Goal: Information Seeking & Learning: Learn about a topic

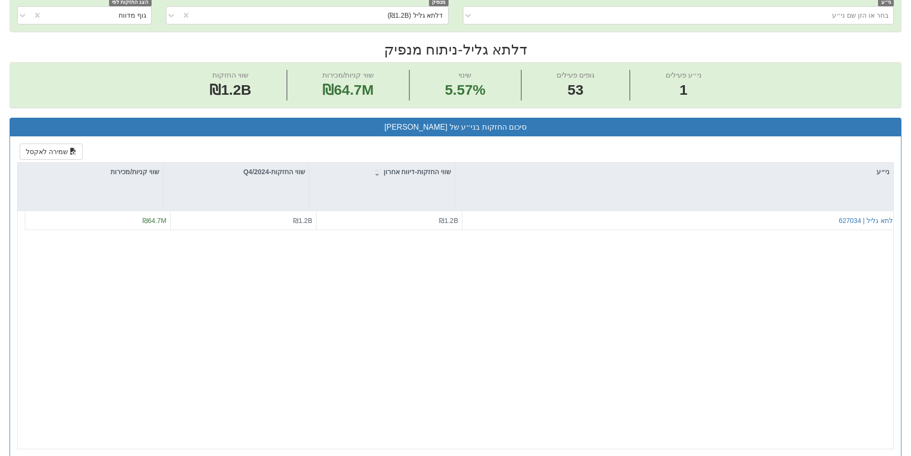
scroll to position [144, 0]
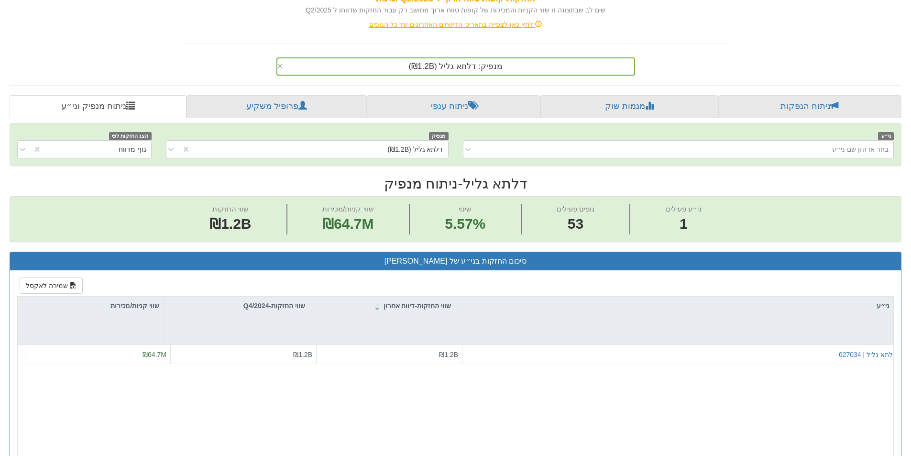
click at [517, 65] on div "מנפיק: ‏דלתא גליל ‎(₪1.2B)‎" at bounding box center [455, 66] width 357 height 16
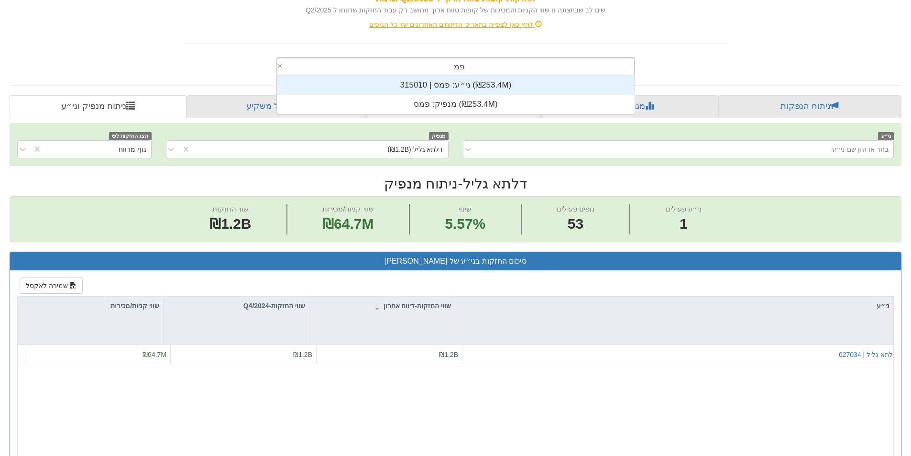
scroll to position [38, 0]
type input "פמס"
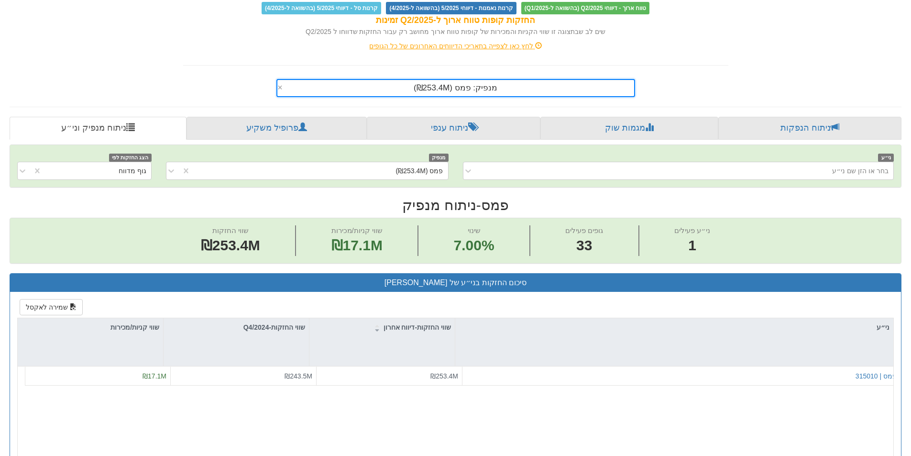
scroll to position [48, 0]
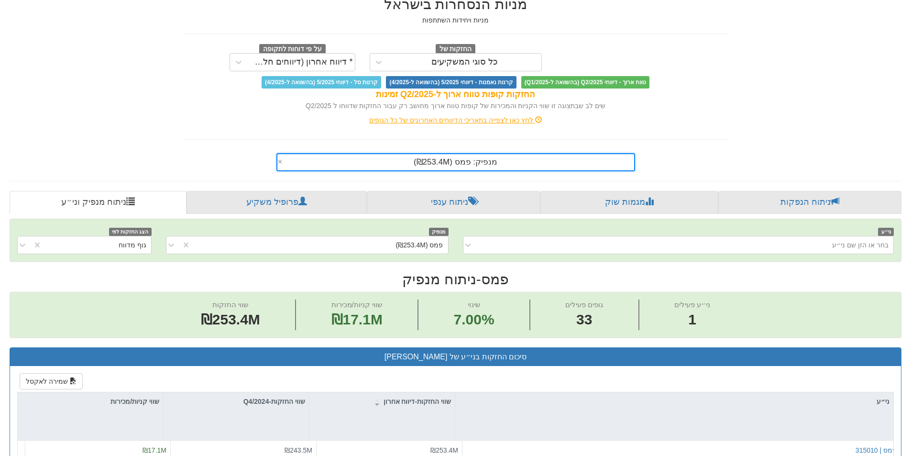
click at [501, 168] on div "מנפיק: ‏פמס ‎(₪253.4M)‎" at bounding box center [455, 162] width 357 height 16
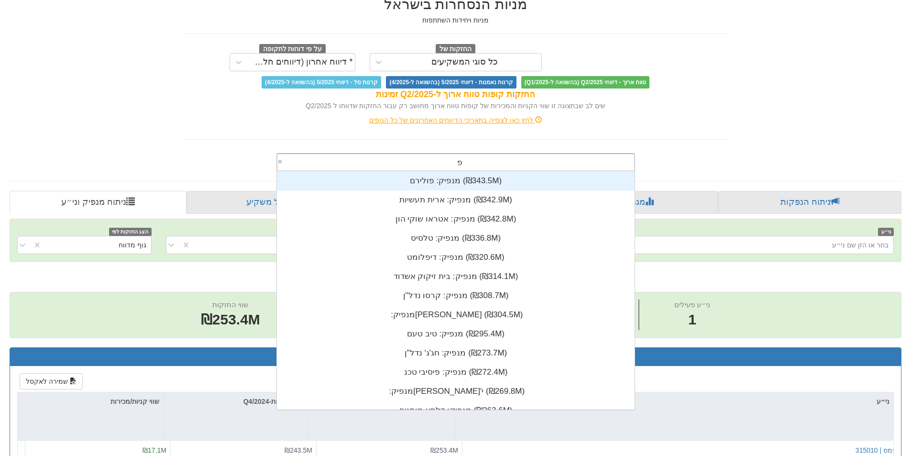
scroll to position [38, 0]
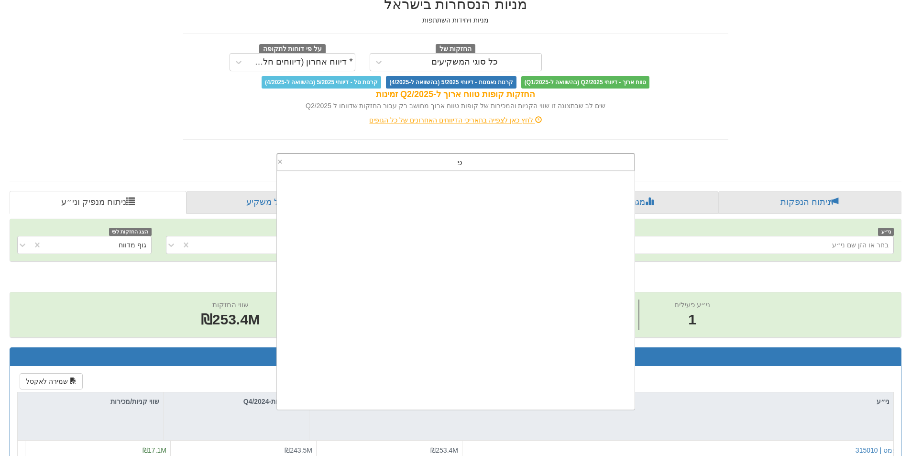
type input "פמס"
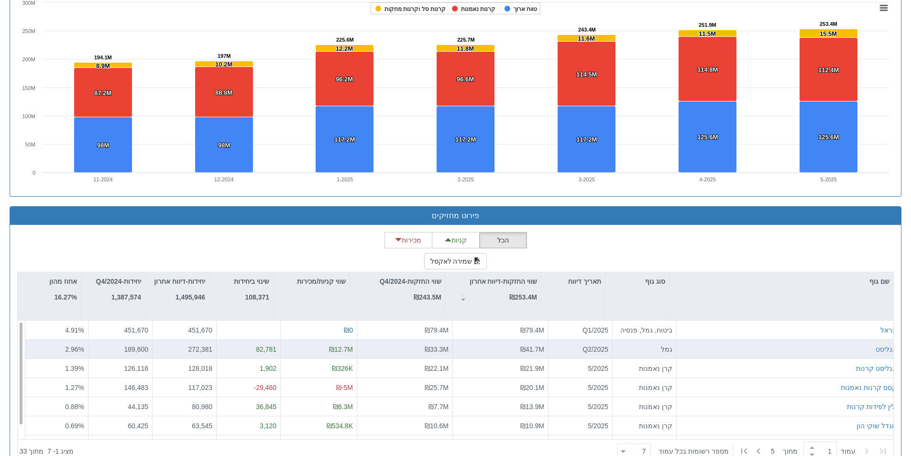
scroll to position [709, 0]
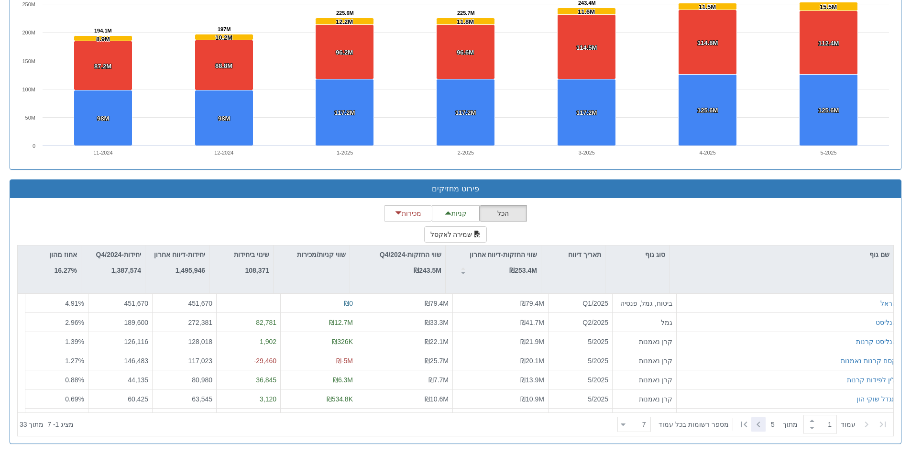
click at [754, 423] on icon at bounding box center [758, 424] width 11 height 11
type input "2"
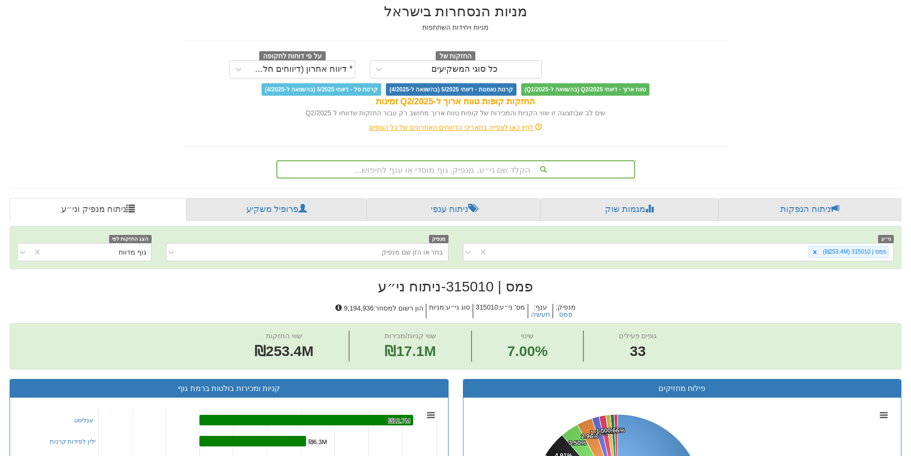
scroll to position [40, 0]
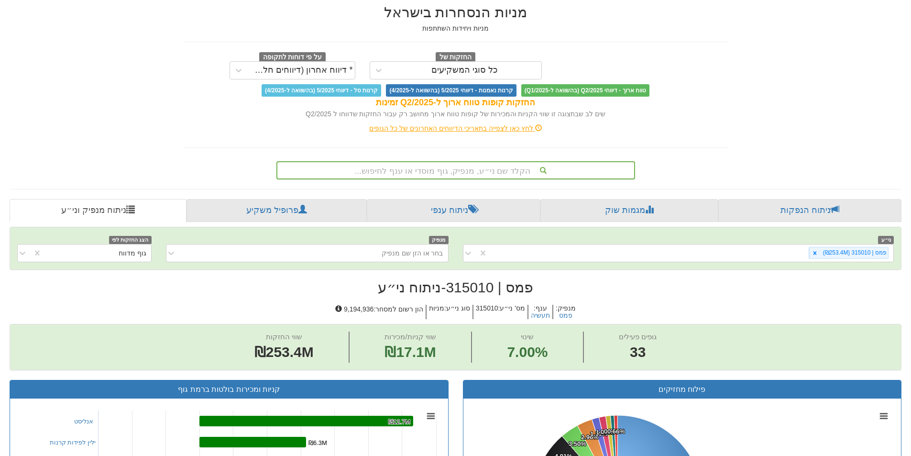
click at [509, 172] on div "הקלד שם ני״ע, מנפיק, גוף מוסדי או ענף לחיפוש..." at bounding box center [455, 170] width 357 height 16
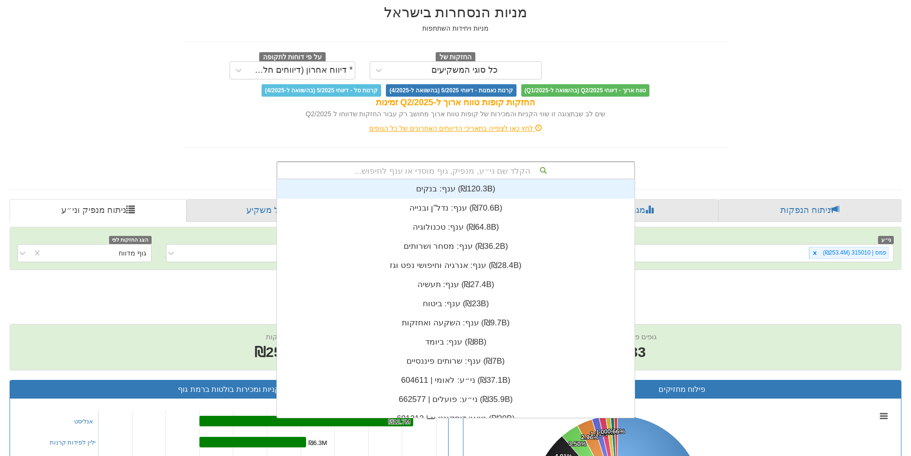
scroll to position [238, 0]
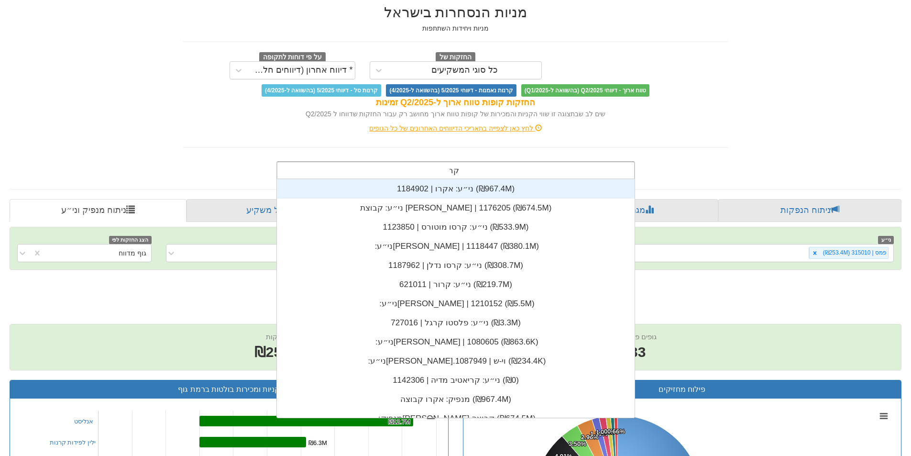
type input "קרור"
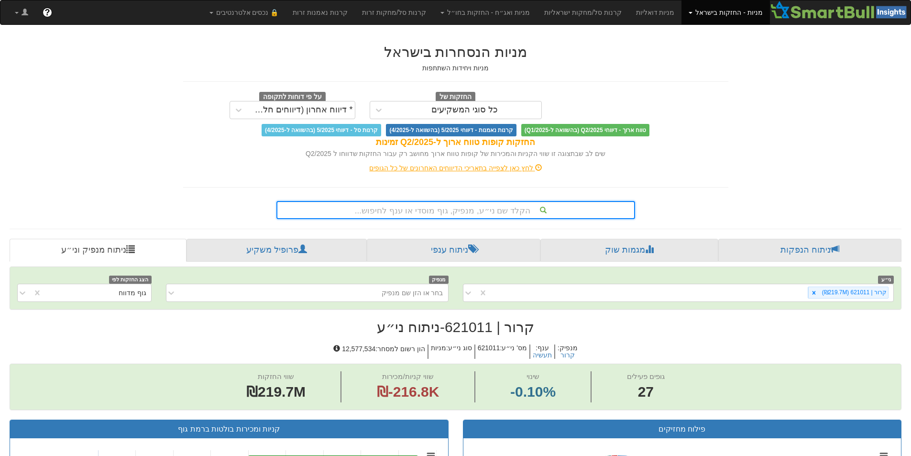
click at [513, 210] on div "הקלד שם ני״ע, מנפיק, גוף מוסדי או ענף לחיפוש..." at bounding box center [455, 210] width 357 height 16
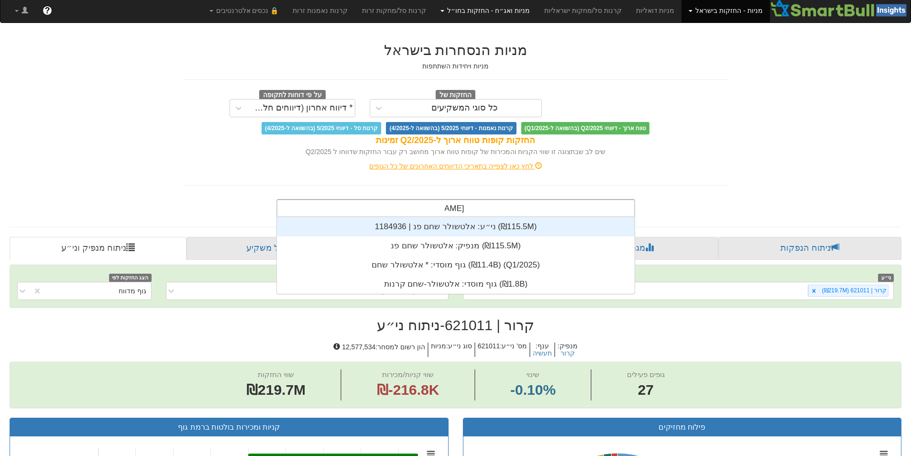
scroll to position [77, 0]
type input "אלטשולר"
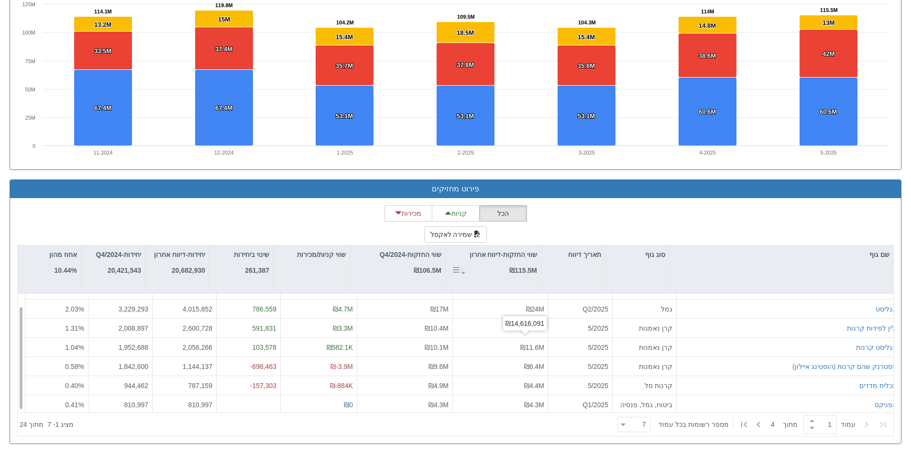
scroll to position [15, 0]
click at [417, 217] on button "מכירות" at bounding box center [409, 213] width 48 height 16
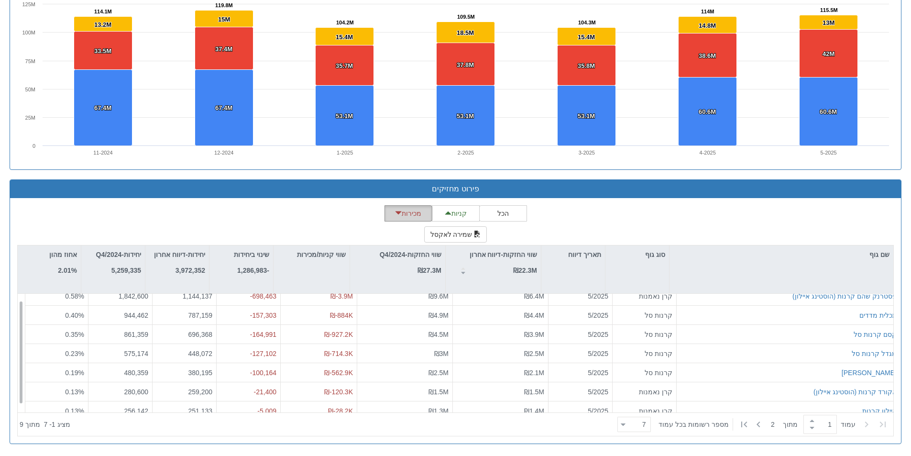
scroll to position [0, 0]
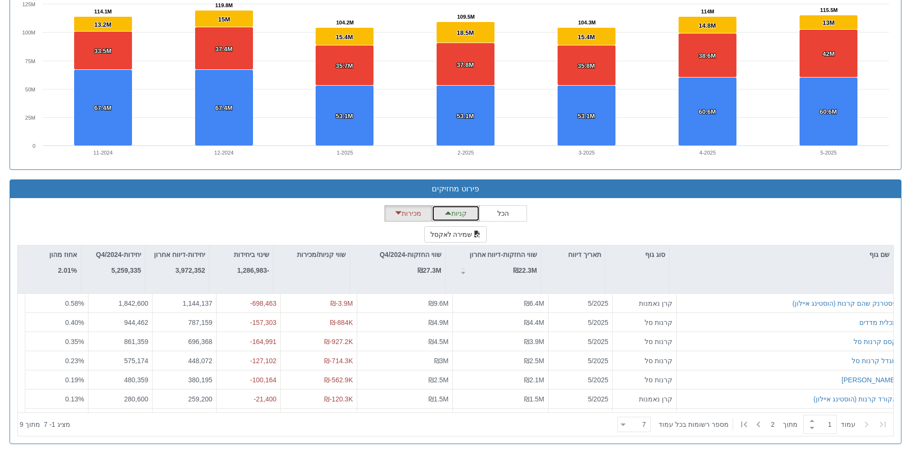
click at [451, 218] on button "קניות" at bounding box center [456, 213] width 48 height 16
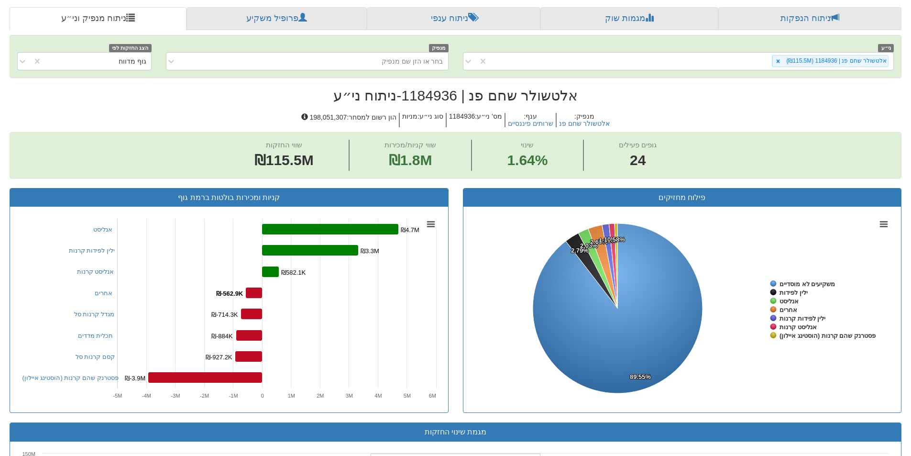
scroll to position [231, 0]
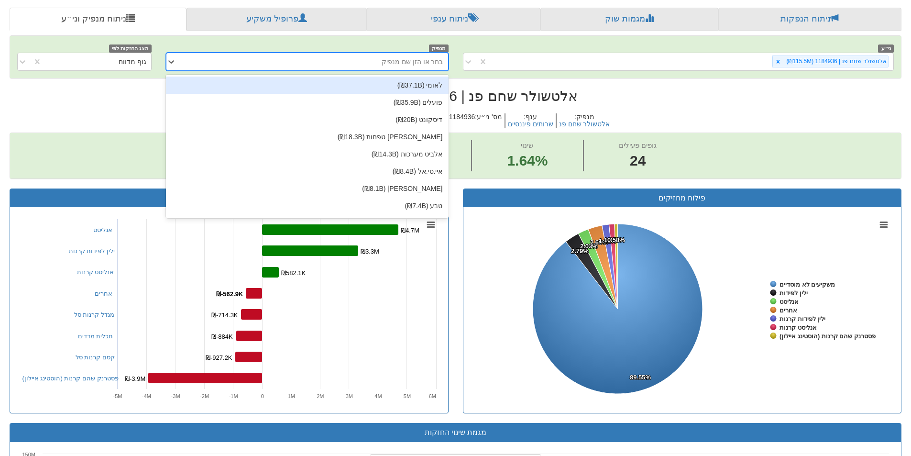
click at [409, 58] on div "בחר או הזן שם מנפיק" at bounding box center [413, 62] width 62 height 10
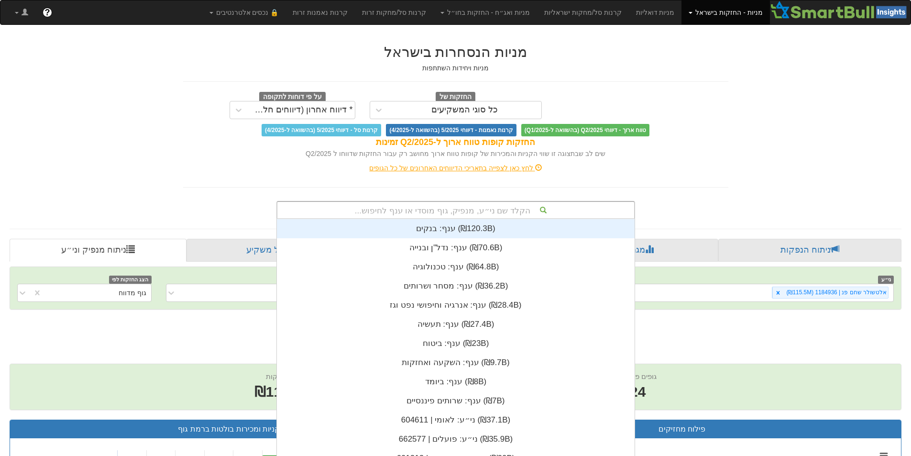
scroll to position [2, 0]
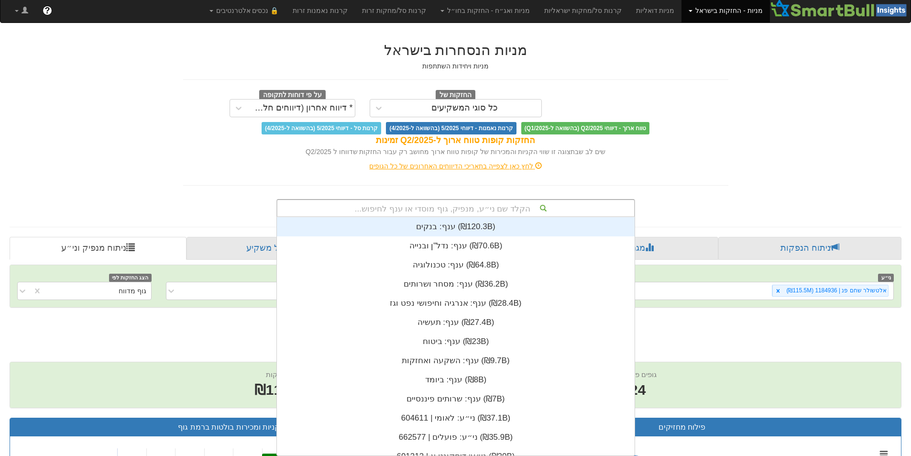
click at [520, 214] on div "הקלד שם ני״ע, מנפיק, גוף מוסדי או ענף לחיפוש..." at bounding box center [455, 208] width 357 height 16
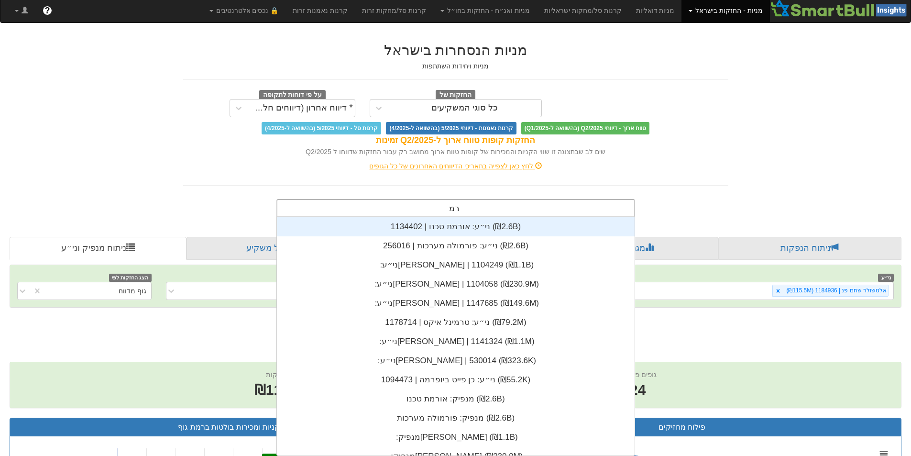
type input "[PERSON_NAME]"
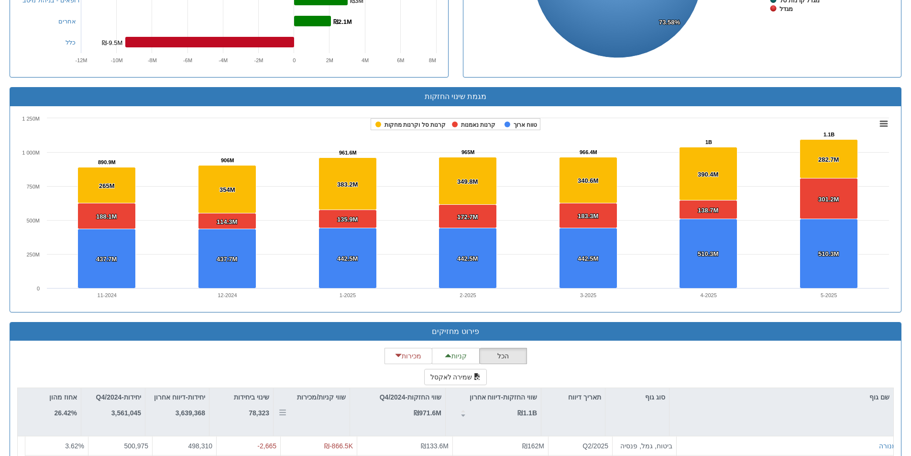
scroll to position [709, 0]
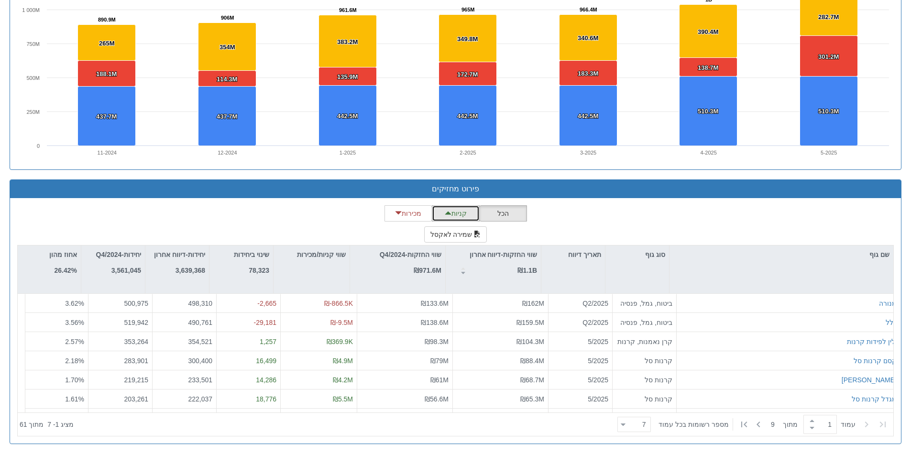
click at [454, 213] on button "קניות" at bounding box center [456, 213] width 48 height 16
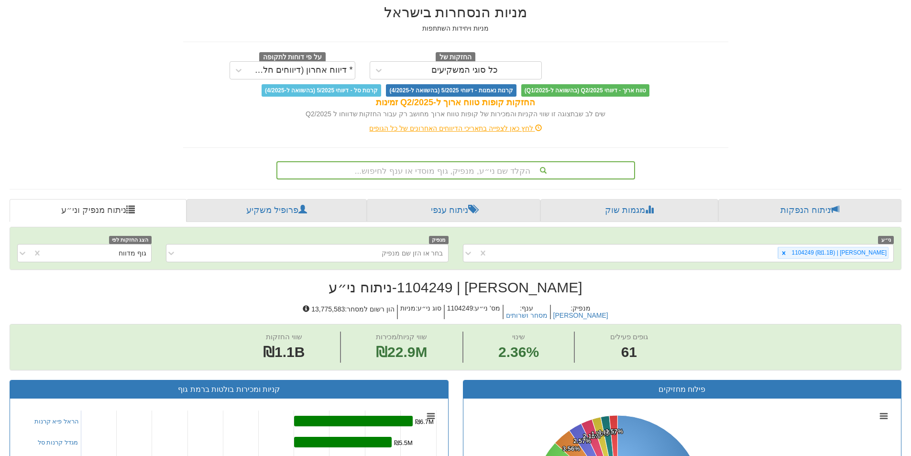
scroll to position [0, 0]
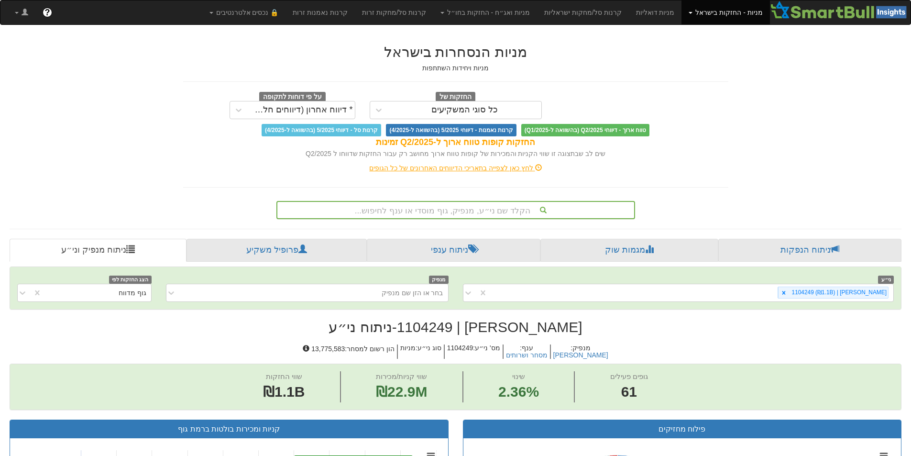
click at [505, 207] on div "הקלד שם ני״ע, מנפיק, גוף מוסדי או ענף לחיפוש..." at bounding box center [455, 210] width 357 height 16
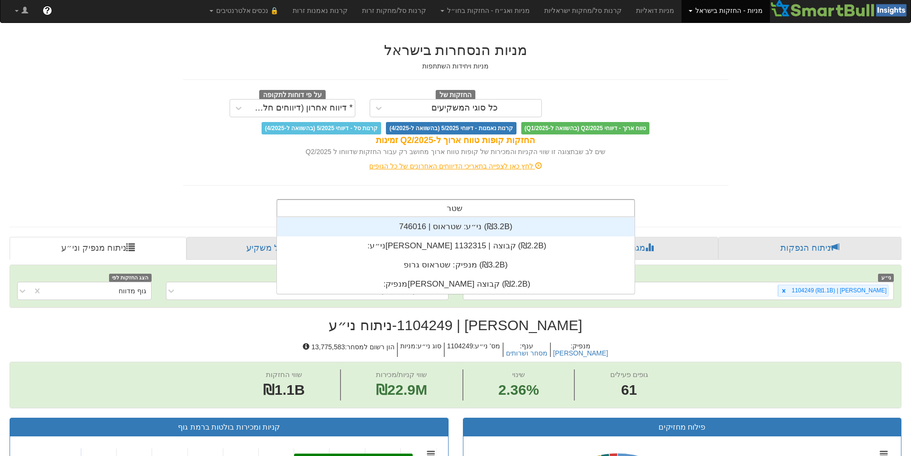
scroll to position [38, 0]
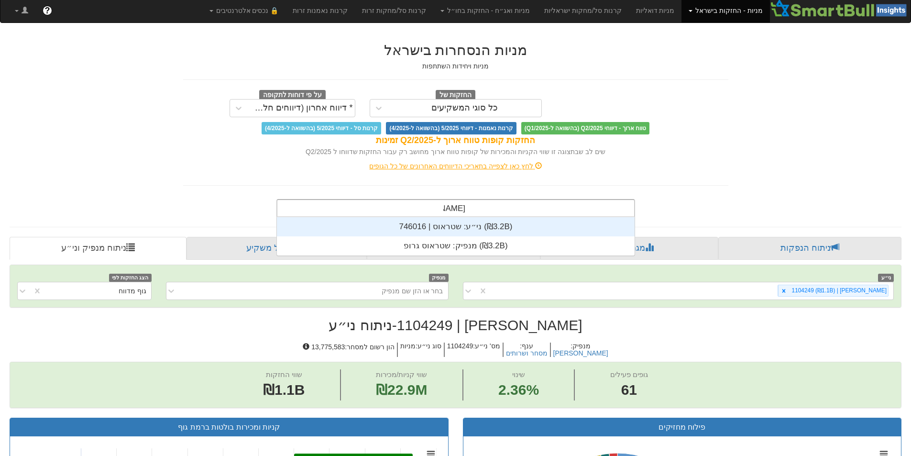
type input "שטראוס"
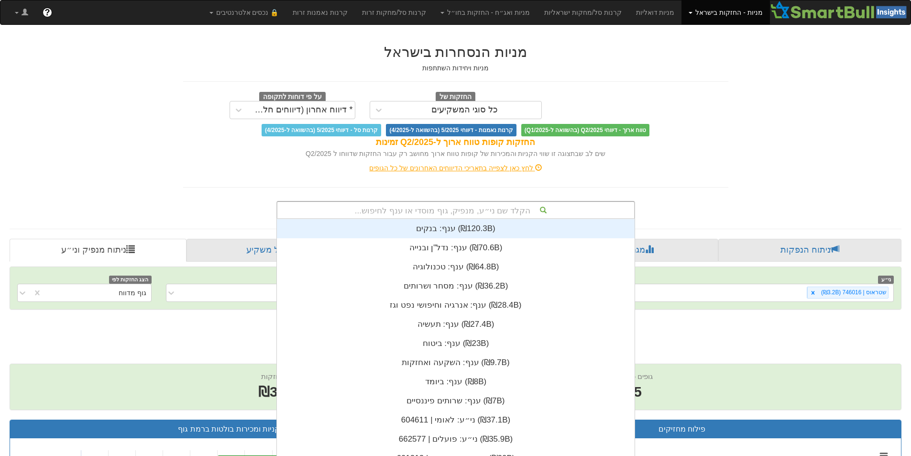
scroll to position [2, 0]
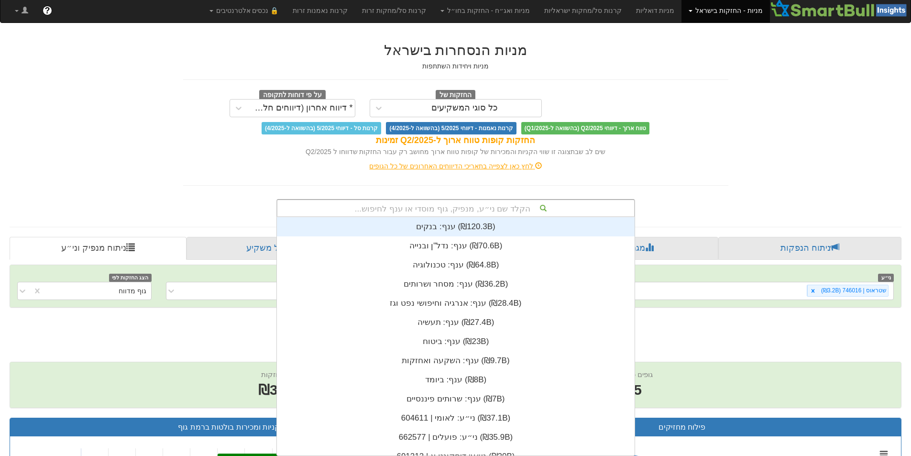
click at [513, 211] on div "הקלד שם ני״ע, מנפיק, גוף מוסדי או ענף לחיפוש..." at bounding box center [455, 208] width 357 height 16
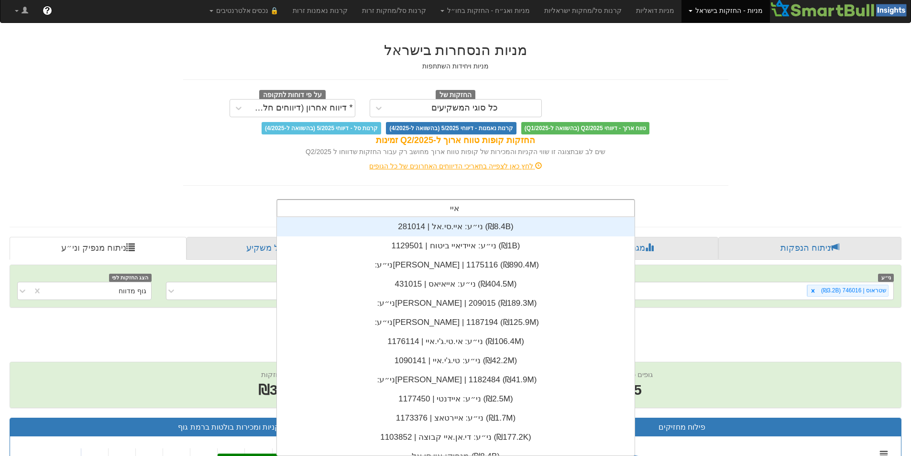
type input "אייא"
